Goal: Use online tool/utility: Use online tool/utility

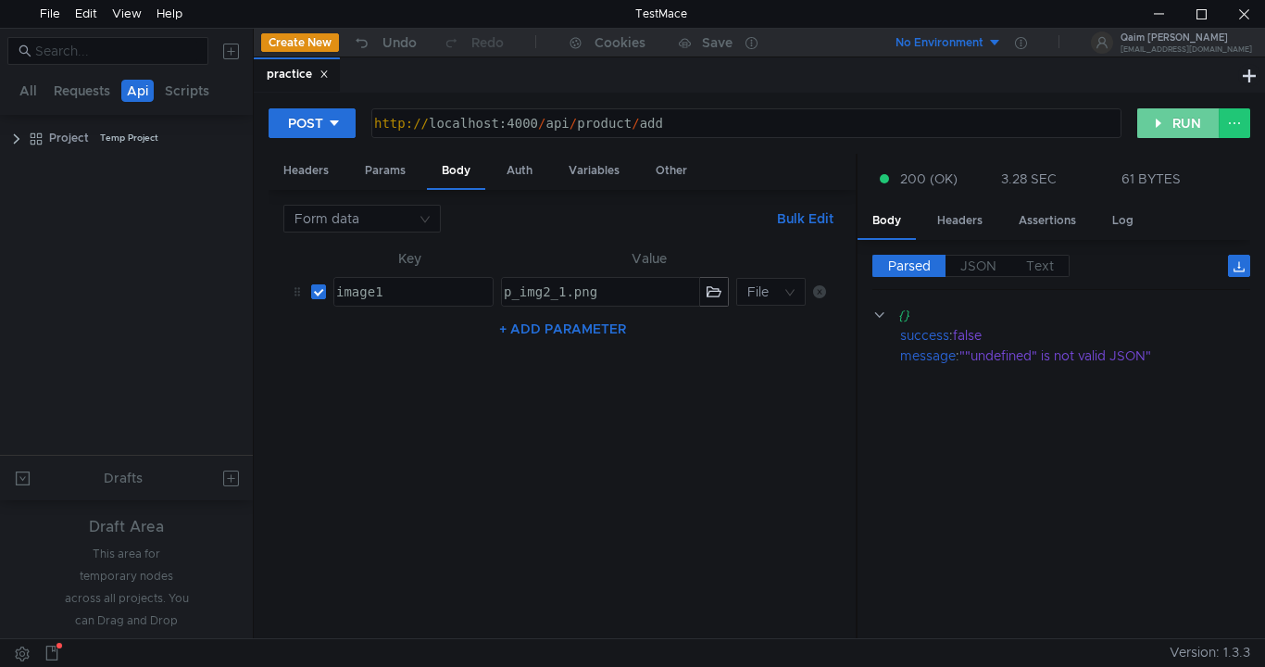
click at [1195, 119] on button "RUN" at bounding box center [1178, 123] width 82 height 30
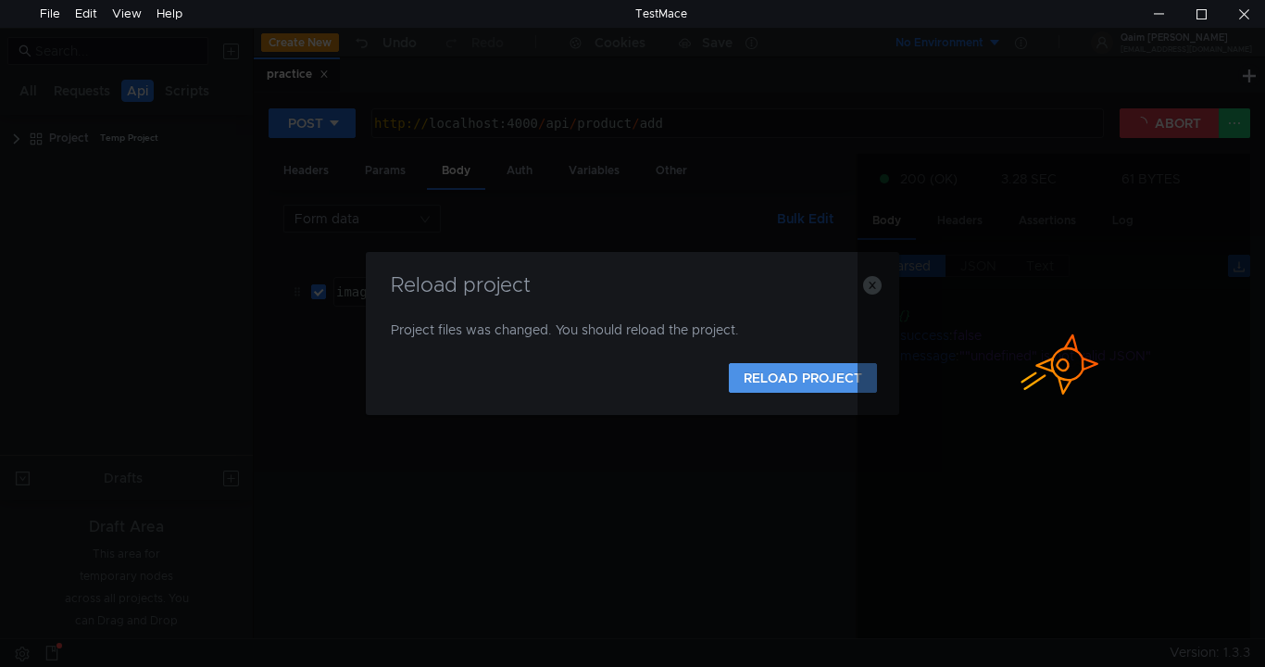
click at [774, 383] on button "RELOAD PROJECT" at bounding box center [803, 378] width 148 height 30
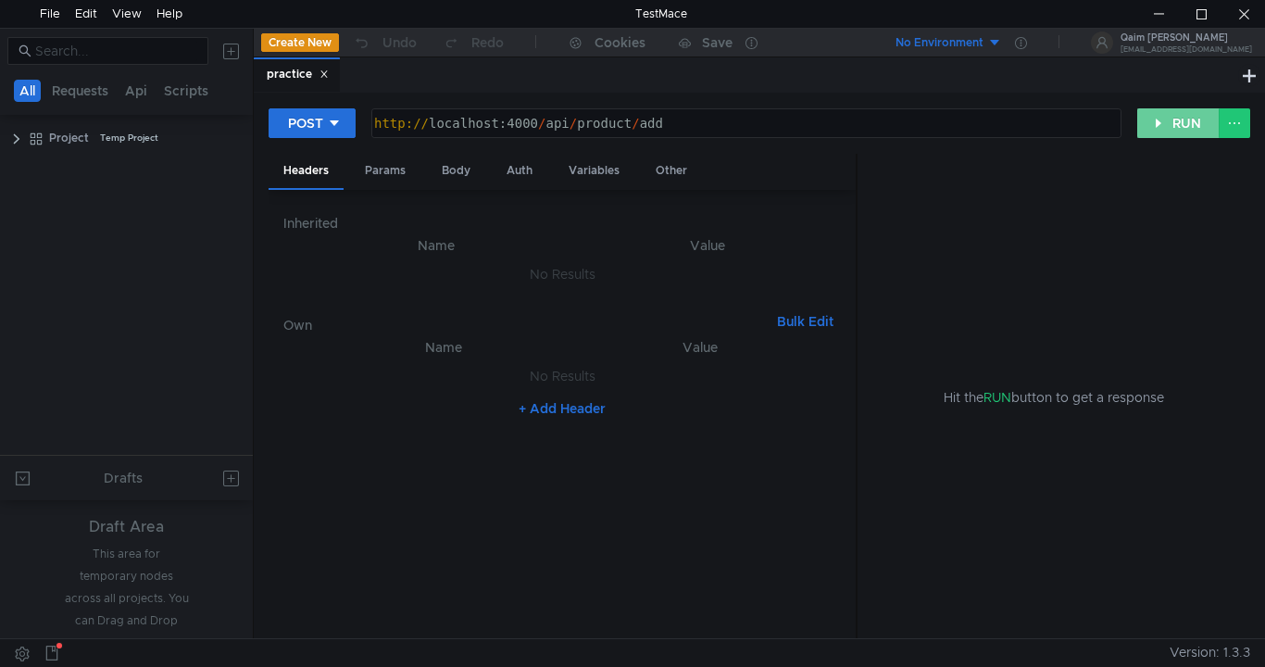
click at [1188, 132] on button "RUN" at bounding box center [1178, 123] width 82 height 30
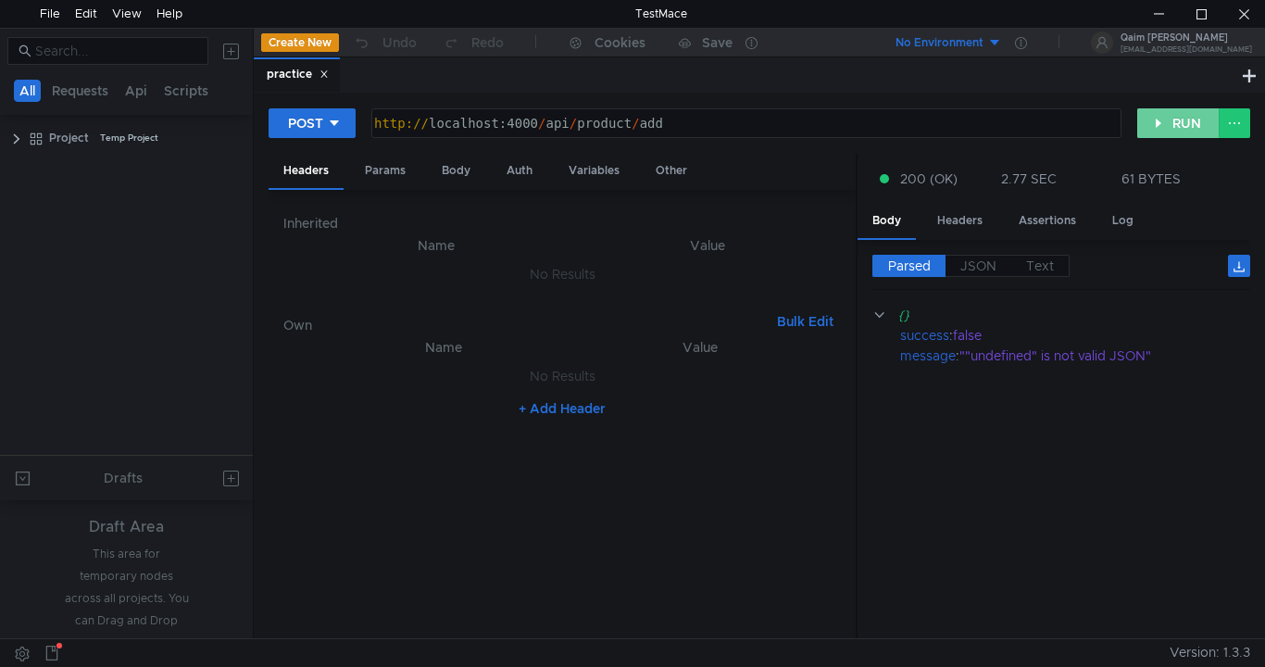
click at [1148, 130] on button "RUN" at bounding box center [1178, 123] width 82 height 30
click at [1150, 127] on button "RUN" at bounding box center [1178, 123] width 82 height 30
click at [1161, 19] on div at bounding box center [1158, 14] width 43 height 28
